Goal: Task Accomplishment & Management: Check status

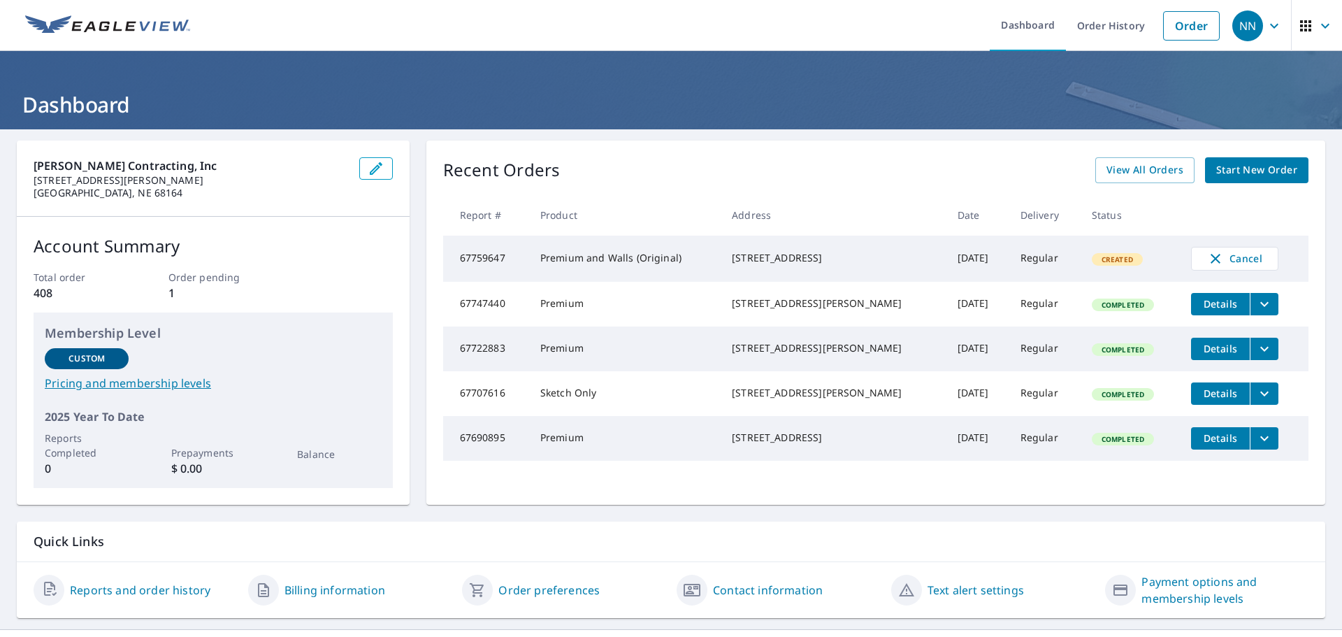
click at [1256, 402] on icon "filesDropdownBtn-67707616" at bounding box center [1264, 393] width 17 height 17
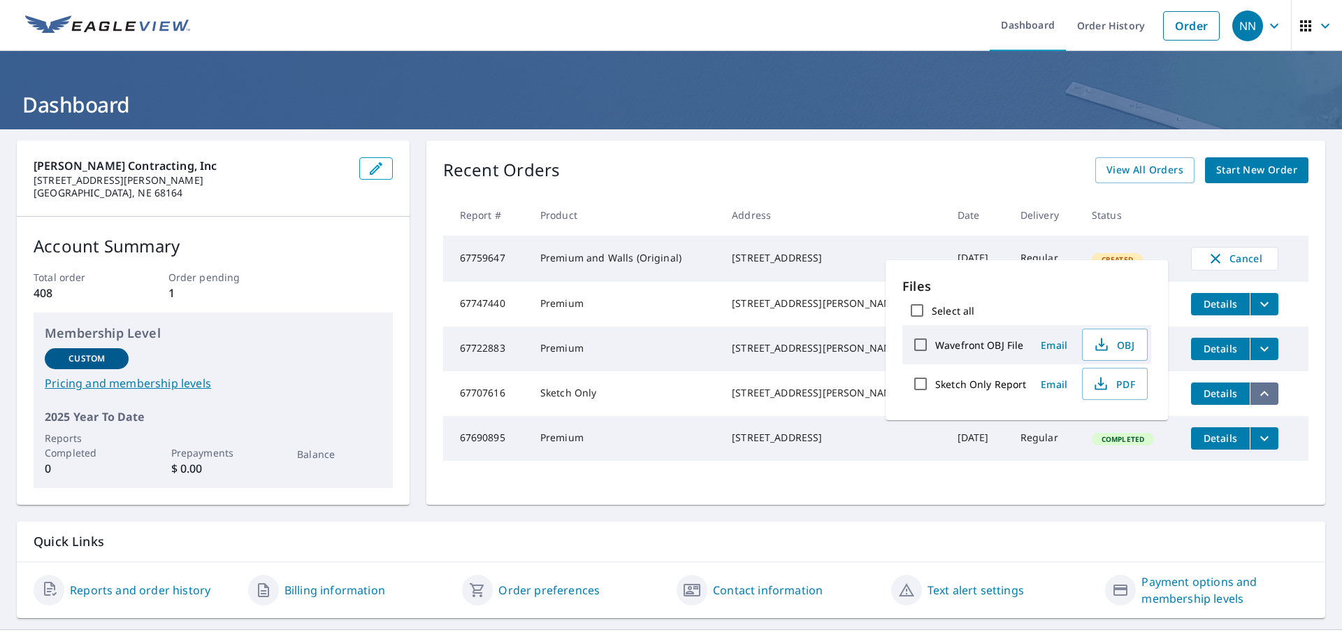
click at [1256, 402] on icon "filesDropdownBtn-67707616" at bounding box center [1264, 393] width 17 height 17
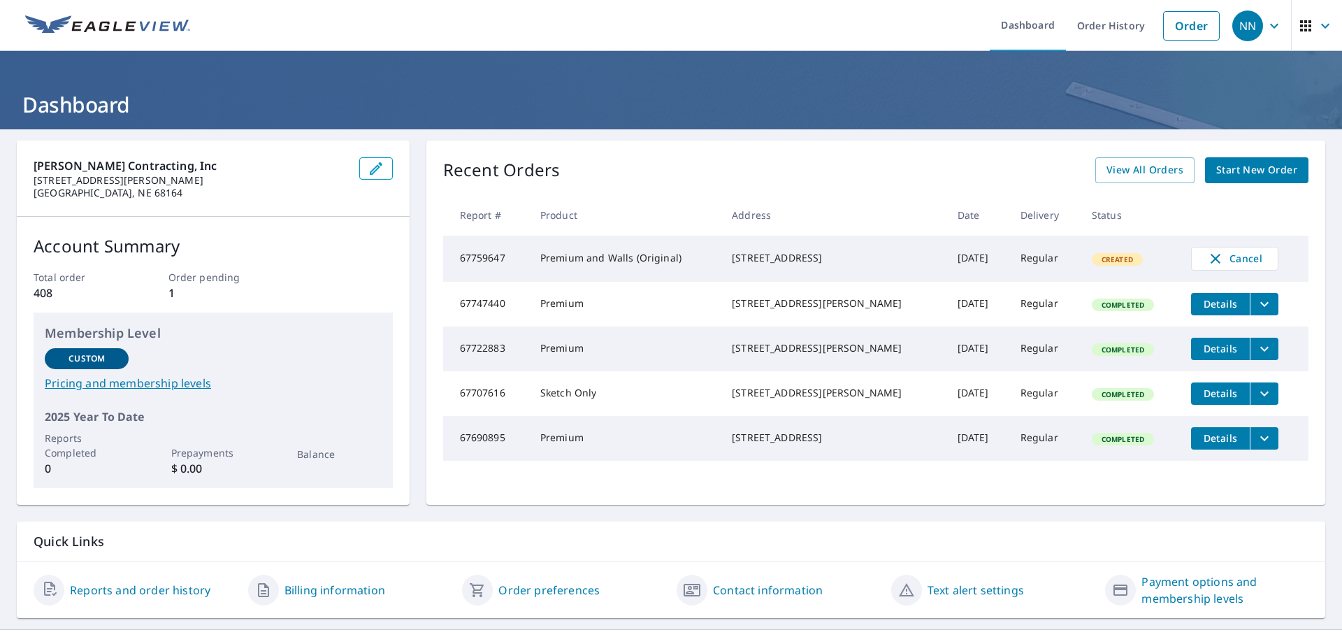
click at [1211, 400] on span "Details" at bounding box center [1221, 393] width 42 height 13
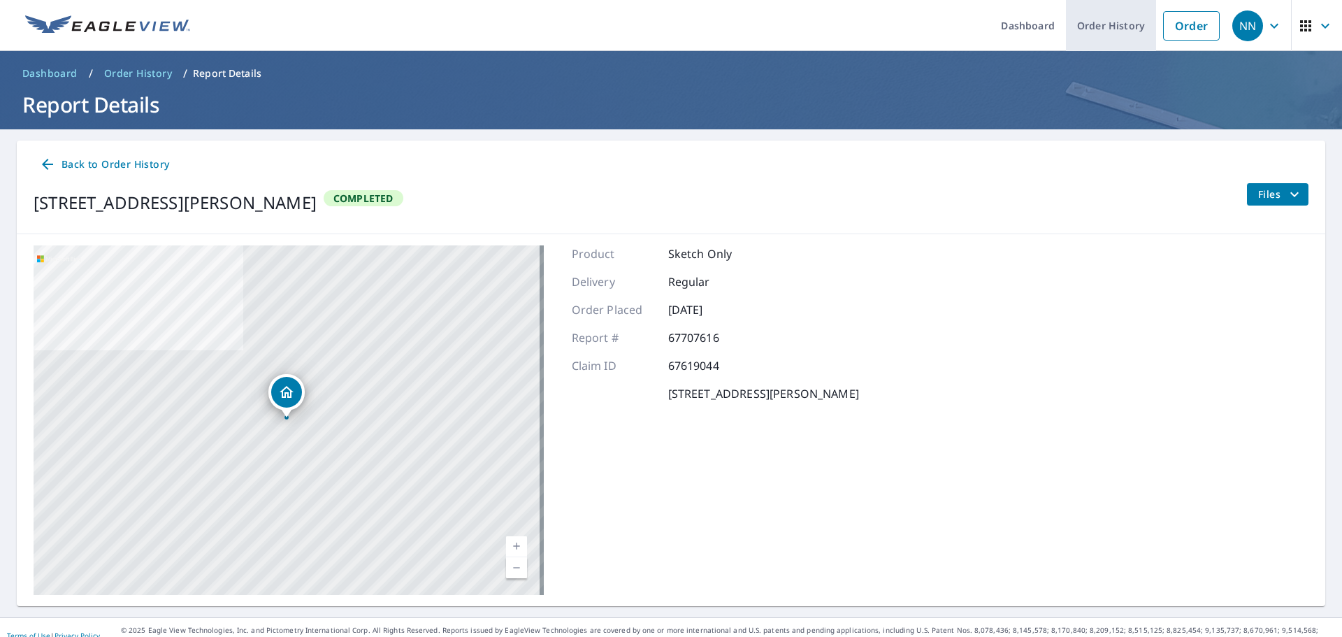
click at [1084, 32] on link "Order History" at bounding box center [1111, 25] width 90 height 51
